Goal: Navigation & Orientation: Find specific page/section

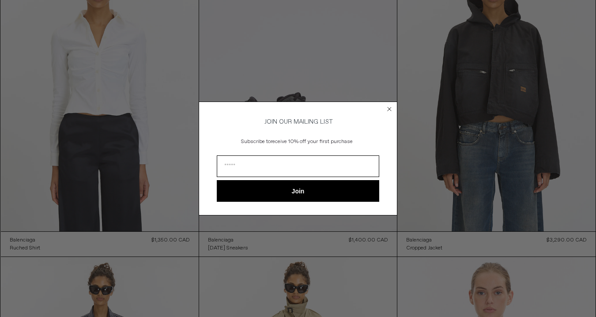
click at [389, 107] on icon "Close dialog" at bounding box center [390, 109] width 4 height 4
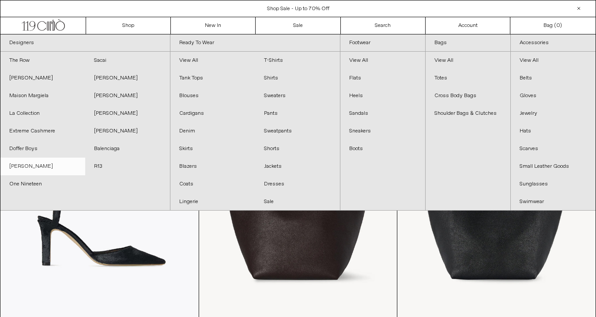
click at [47, 164] on link "[PERSON_NAME]" at bounding box center [42, 167] width 85 height 18
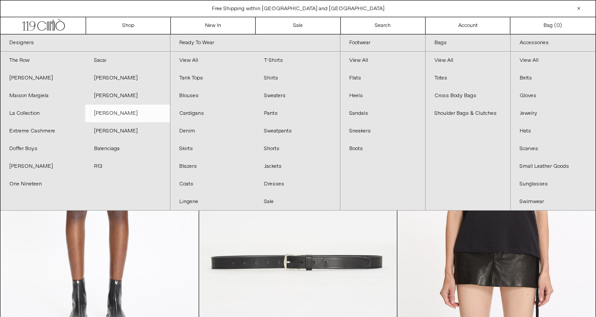
click at [117, 109] on link "[PERSON_NAME]" at bounding box center [127, 114] width 85 height 18
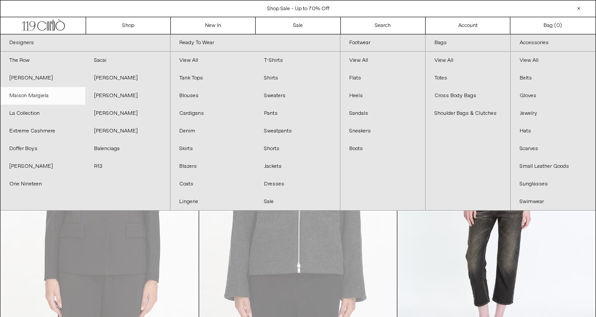
click at [53, 99] on link "Maison Margiela" at bounding box center [42, 96] width 85 height 18
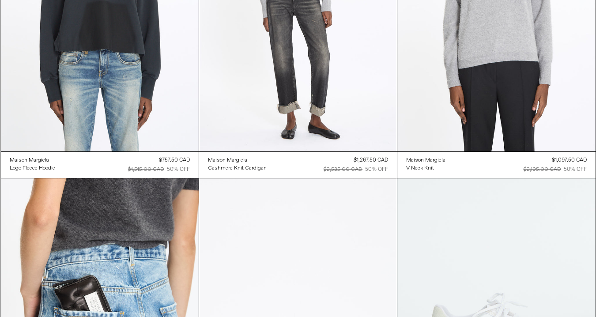
scroll to position [3008, 0]
